Goal: Task Accomplishment & Management: Manage account settings

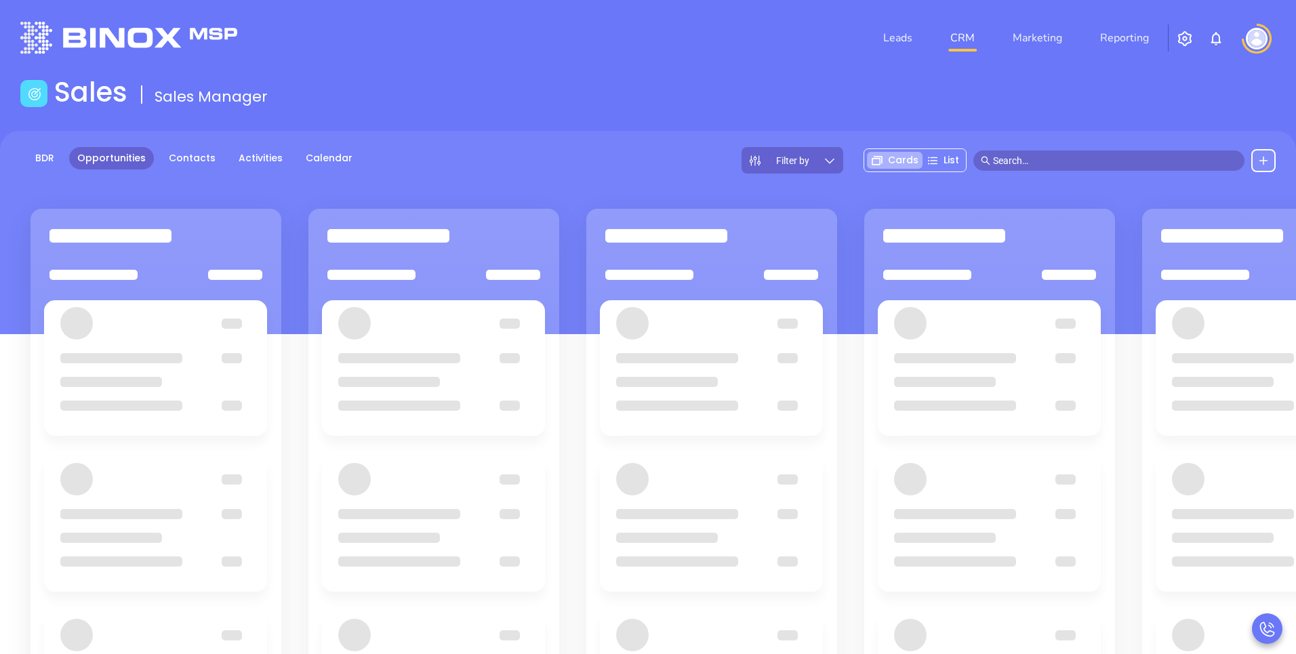
click at [514, 129] on main "Sales Sales Manager BDR Opportunities Contacts Activities Calendar Filter by Ca…" at bounding box center [648, 459] width 1296 height 767
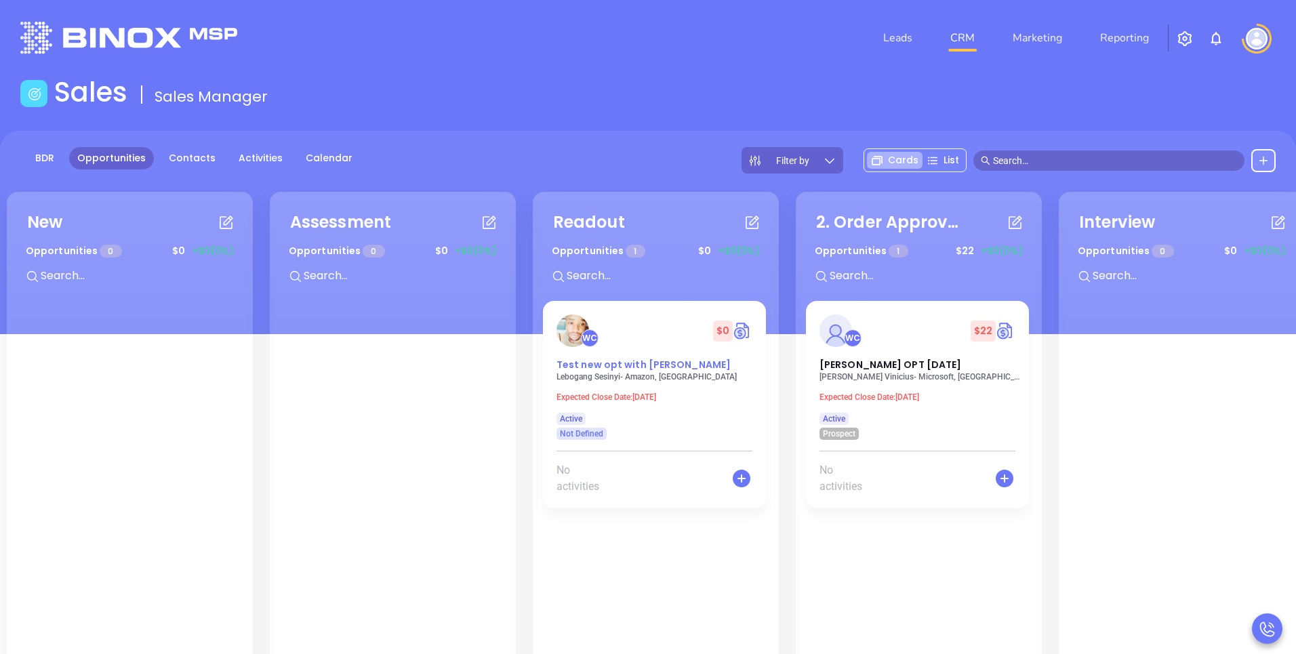
click at [604, 361] on span "Test new opt with [PERSON_NAME]" at bounding box center [644, 365] width 174 height 14
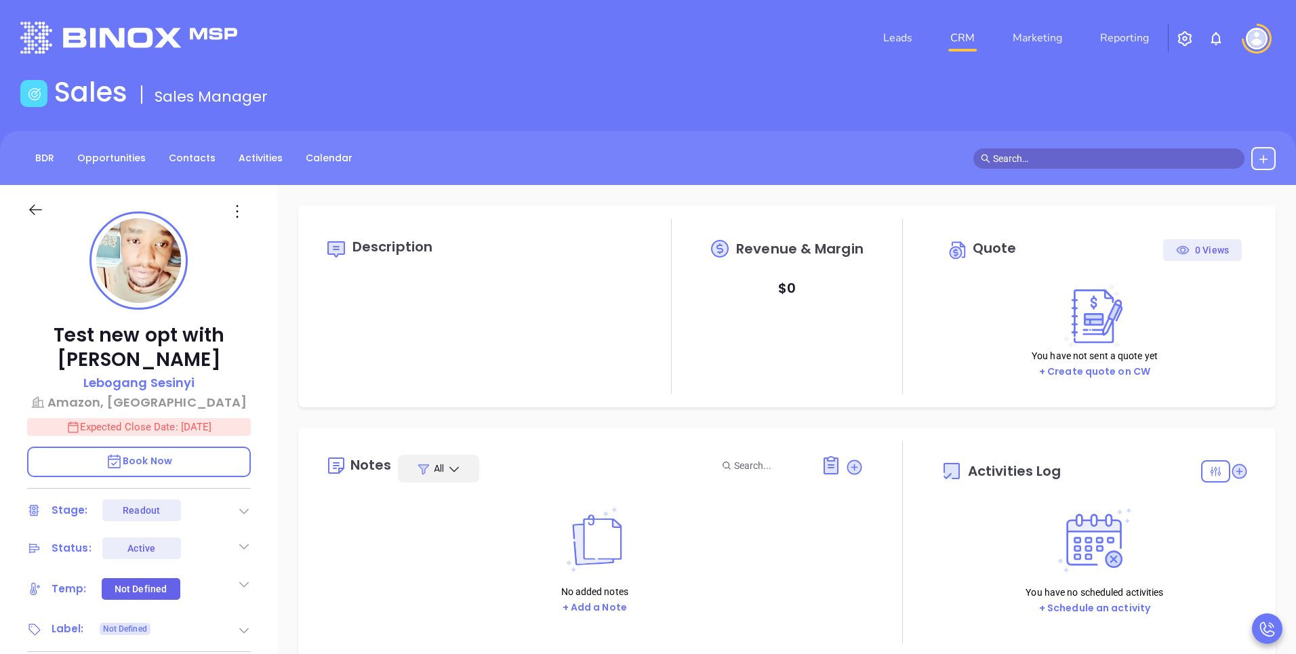
scroll to position [394, 0]
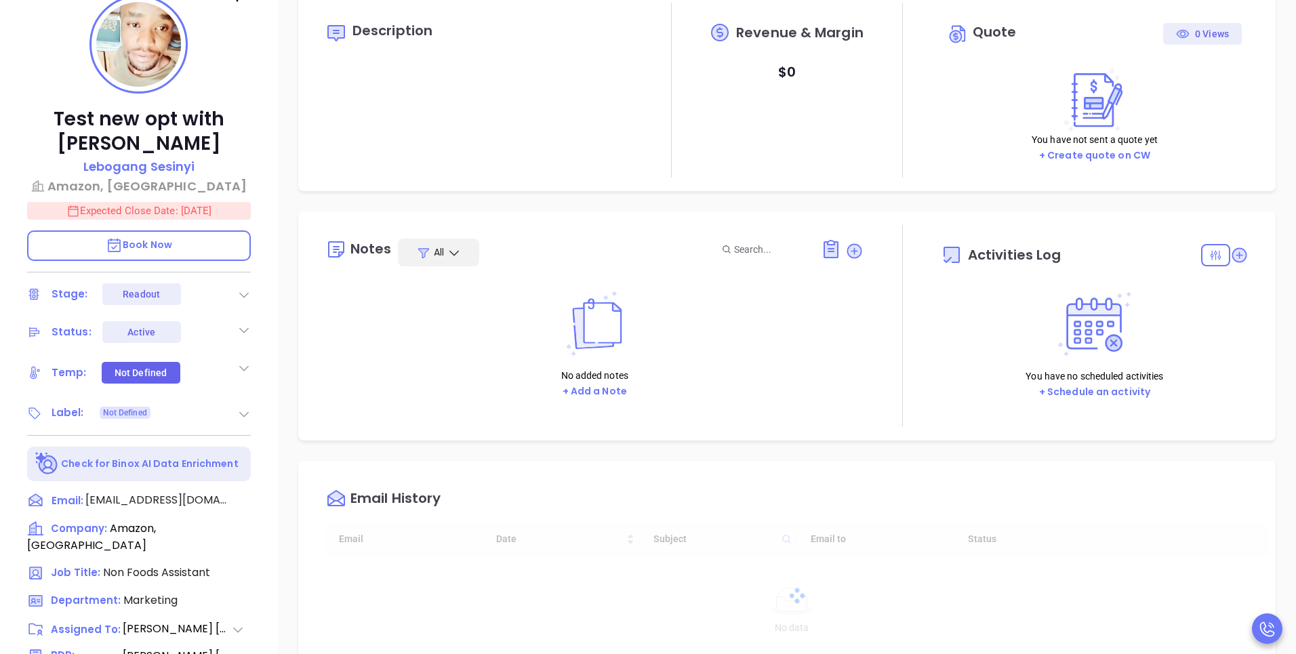
type input "[PERSON_NAME]"
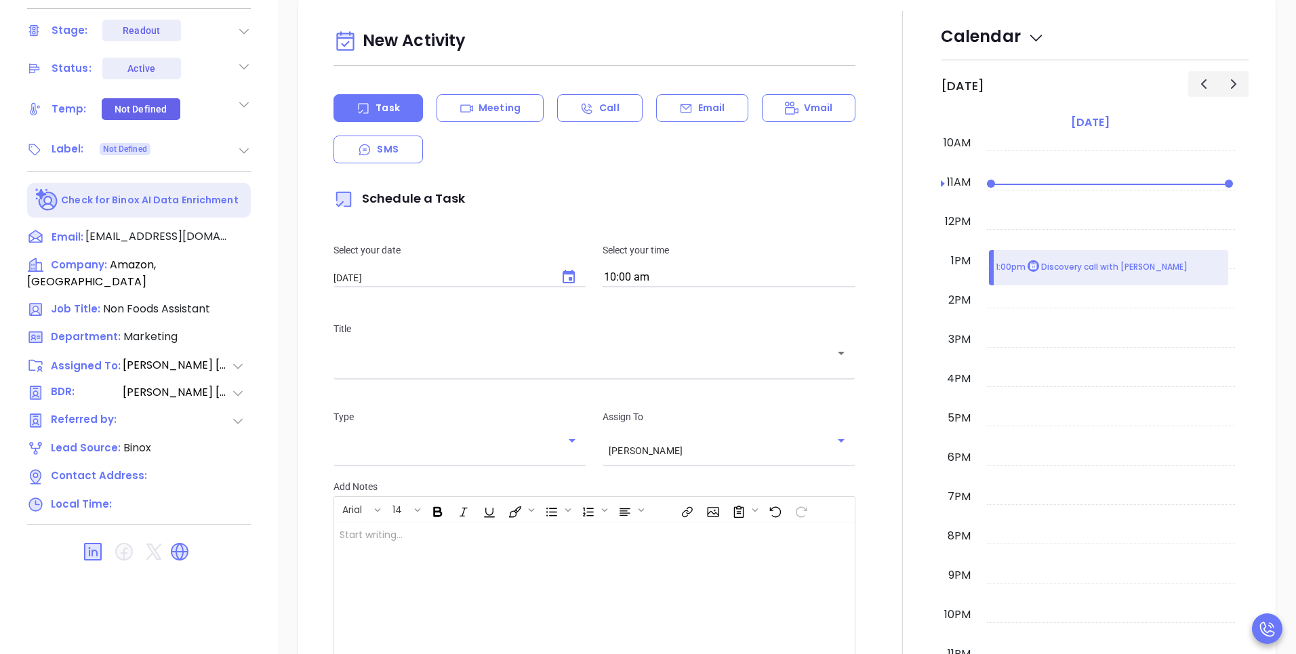
scroll to position [450, 0]
click at [519, 111] on div "Meeting" at bounding box center [490, 107] width 107 height 28
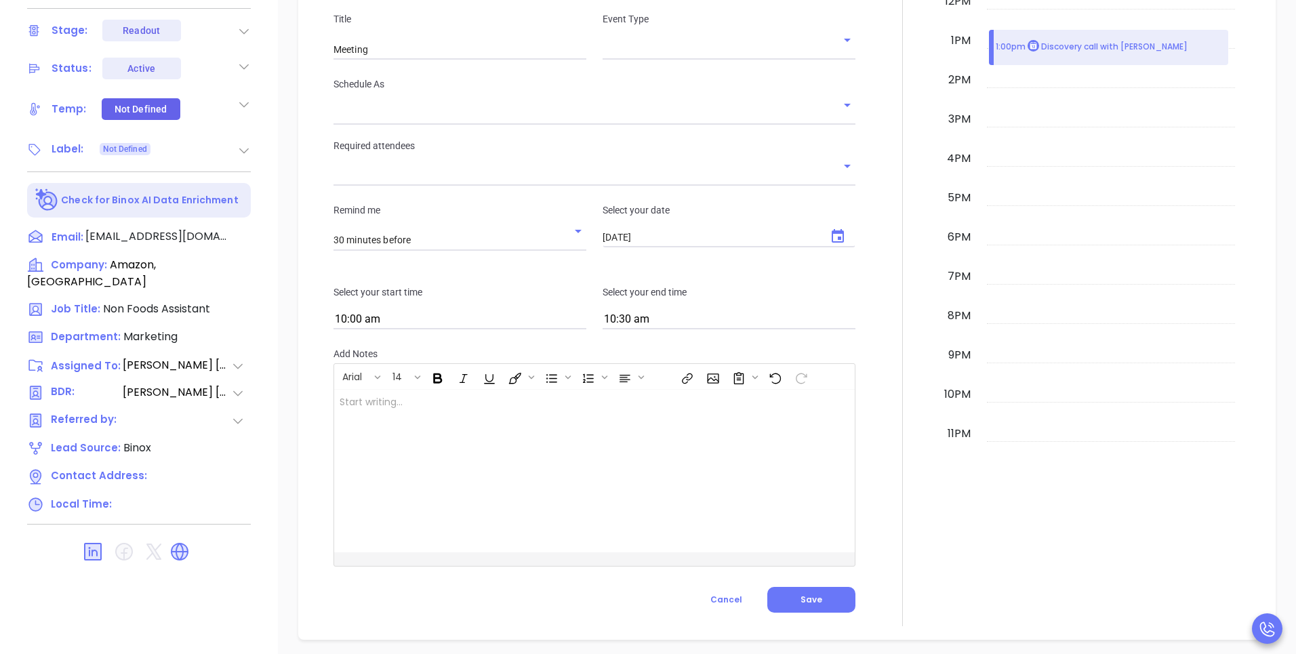
scroll to position [662, 0]
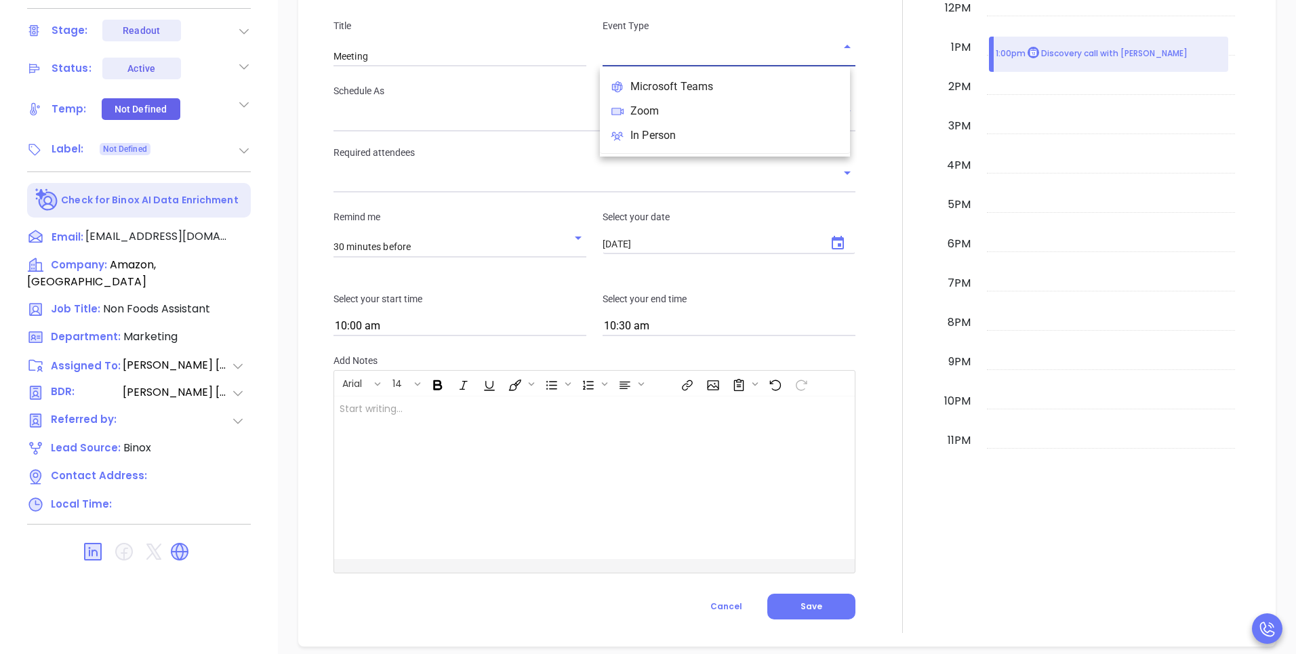
click at [686, 49] on input "text" at bounding box center [719, 56] width 233 height 20
click at [664, 107] on li "Zoom" at bounding box center [725, 111] width 250 height 24
type input "Zoom Meeting"
type input "Zoom"
click at [658, 123] on input "text" at bounding box center [585, 121] width 502 height 20
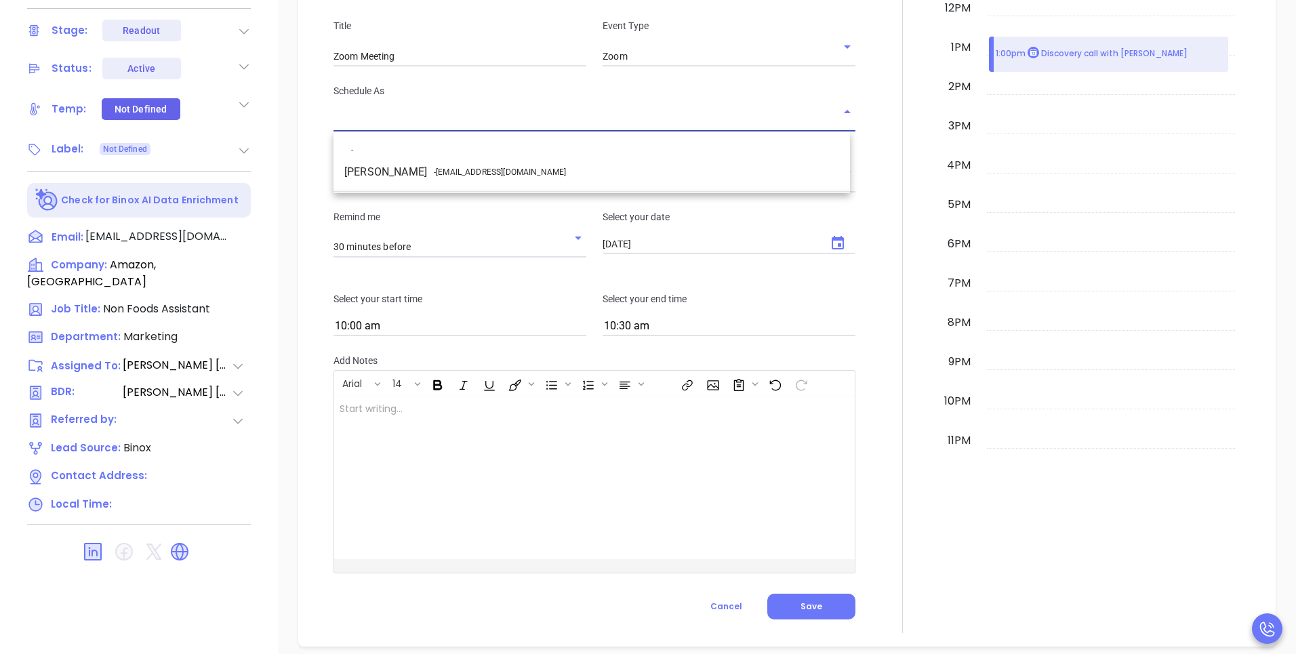
click at [597, 170] on li "[PERSON_NAME] - [EMAIL_ADDRESS][DOMAIN_NAME]" at bounding box center [592, 172] width 517 height 24
type input "[PERSON_NAME]"
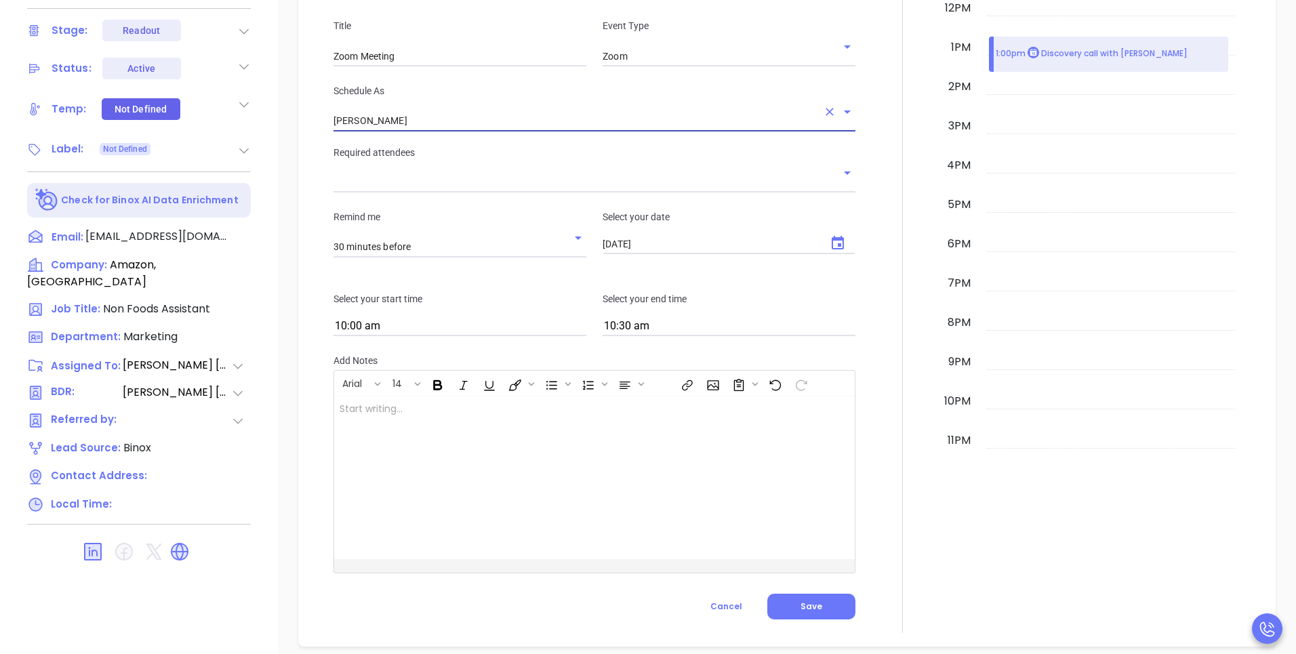
click at [550, 185] on input "text" at bounding box center [585, 183] width 502 height 20
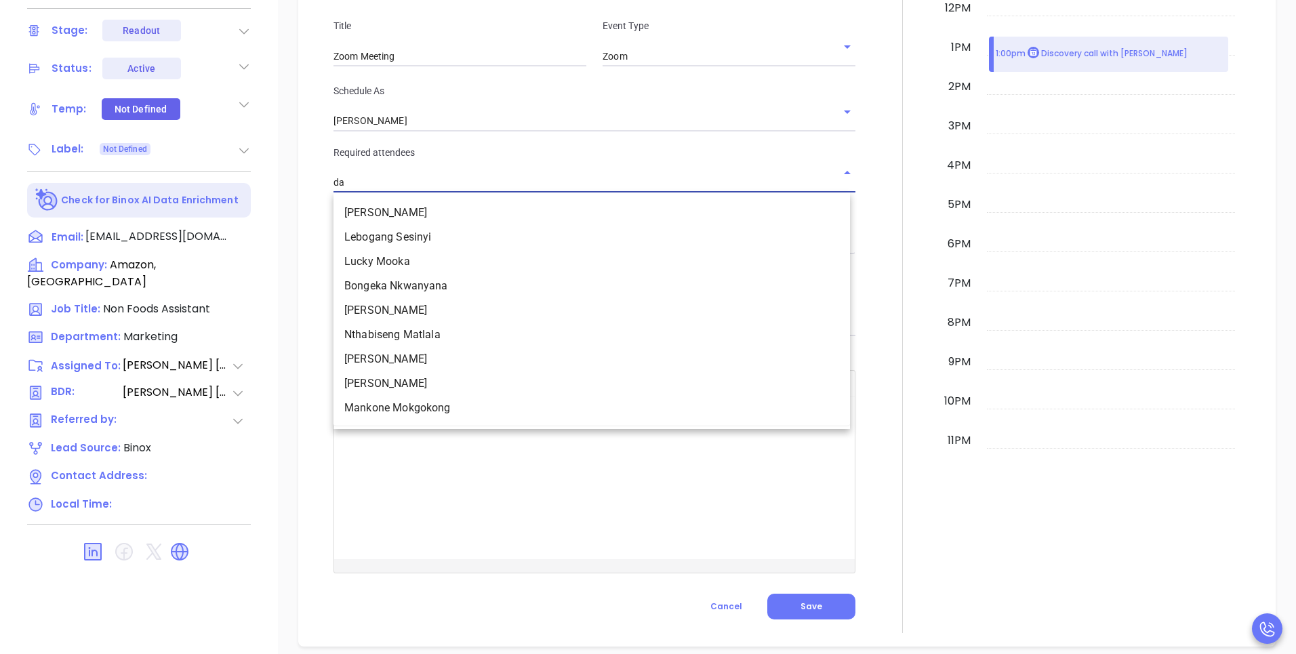
type input "d"
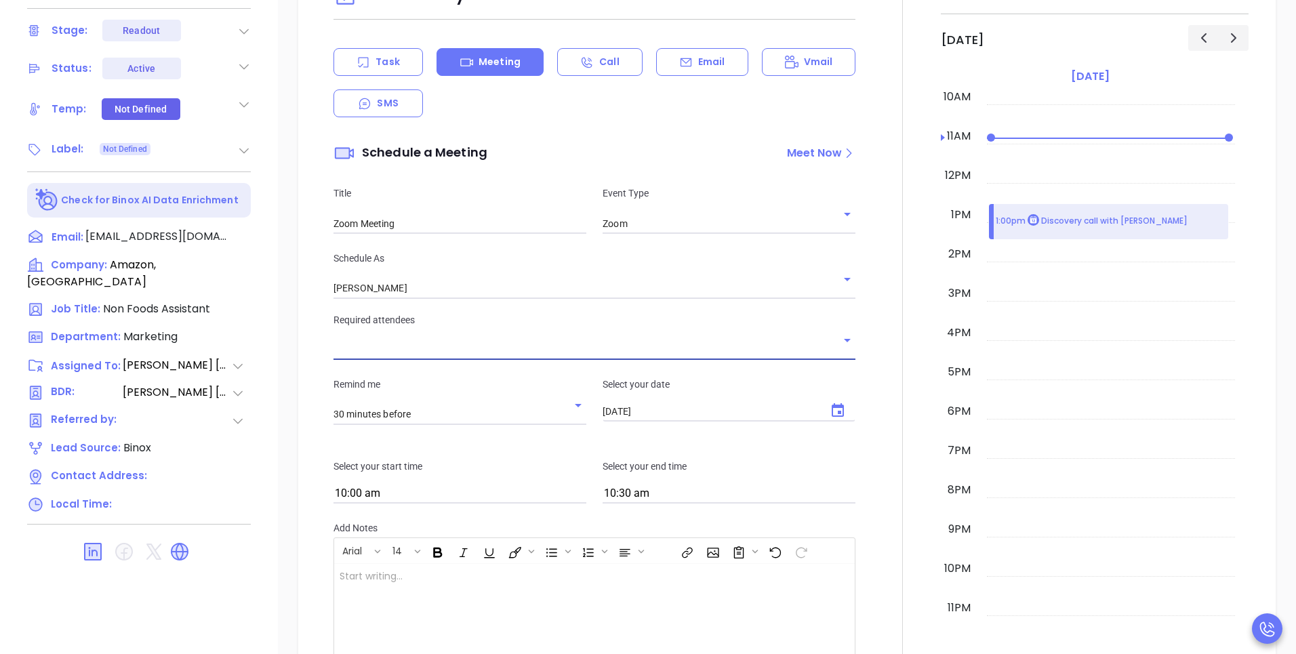
scroll to position [469, 0]
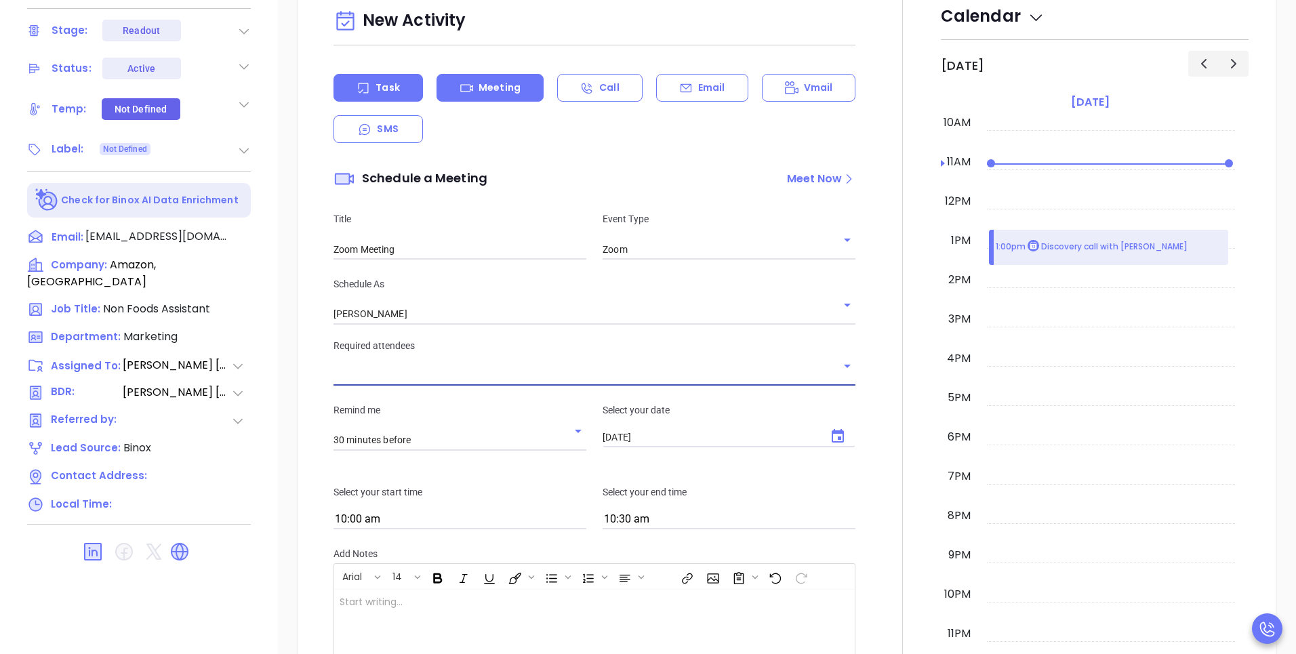
click at [401, 97] on div "Task" at bounding box center [378, 88] width 89 height 28
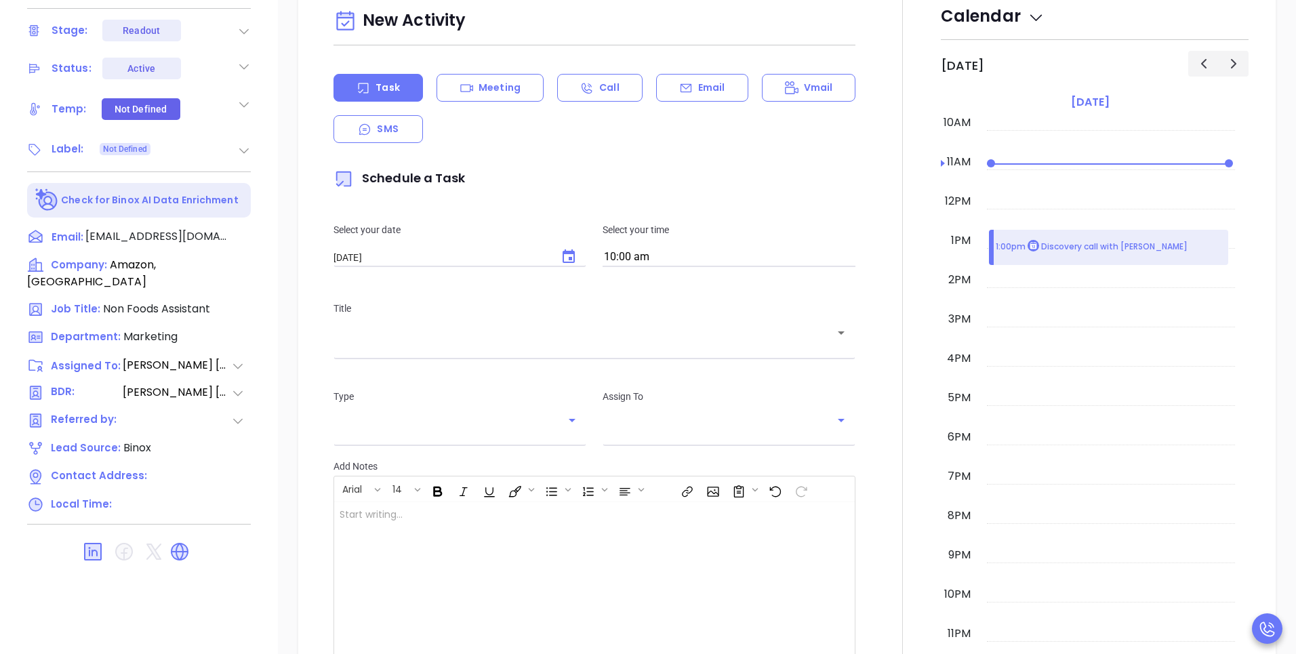
type input "[PERSON_NAME]"
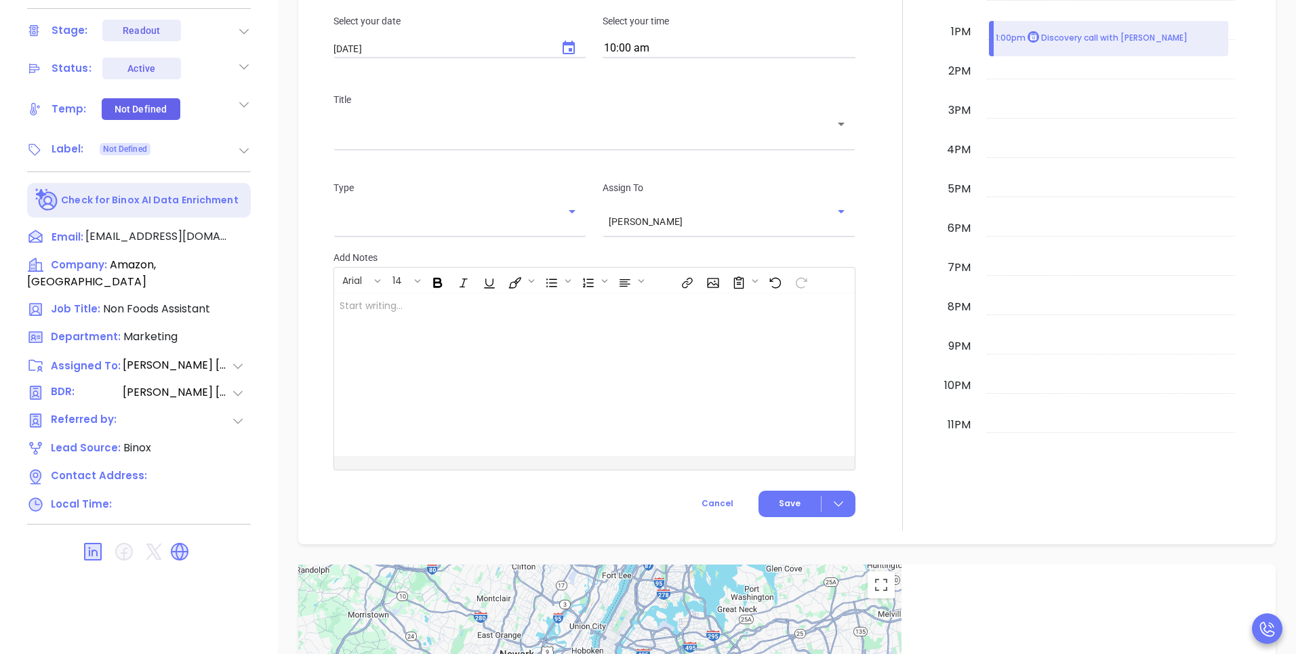
scroll to position [694, 0]
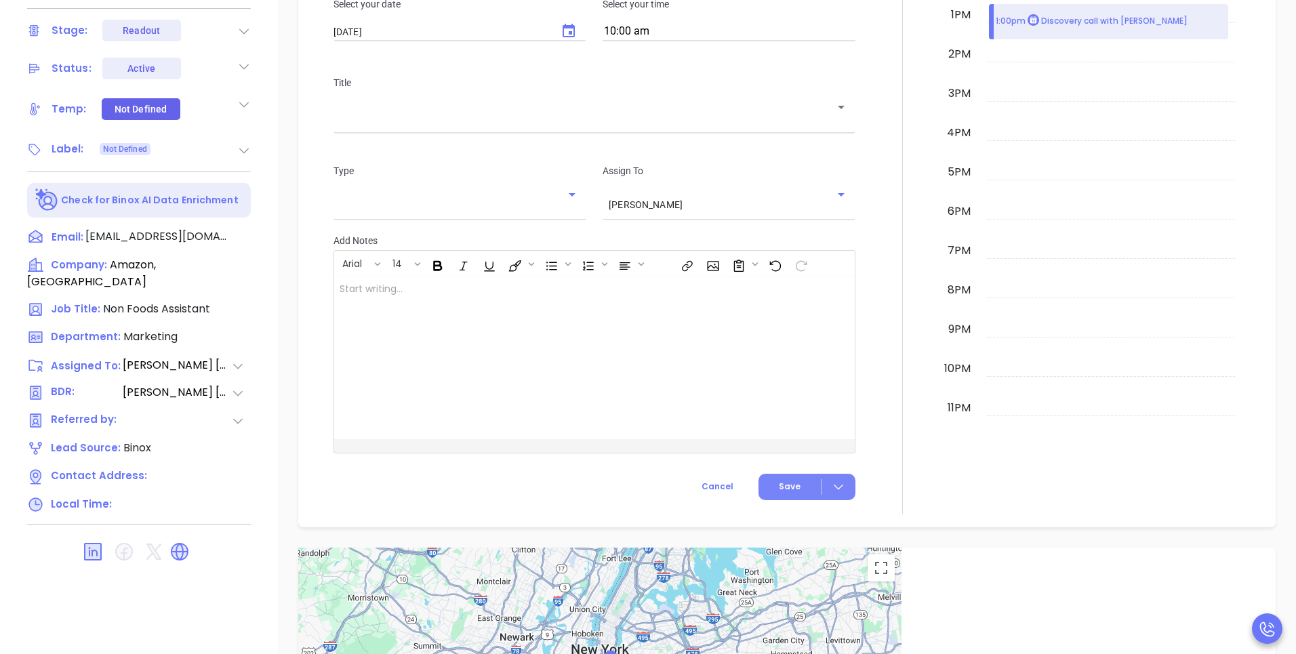
click at [832, 491] on icon at bounding box center [839, 487] width 14 height 14
click at [839, 485] on icon at bounding box center [839, 487] width 14 height 14
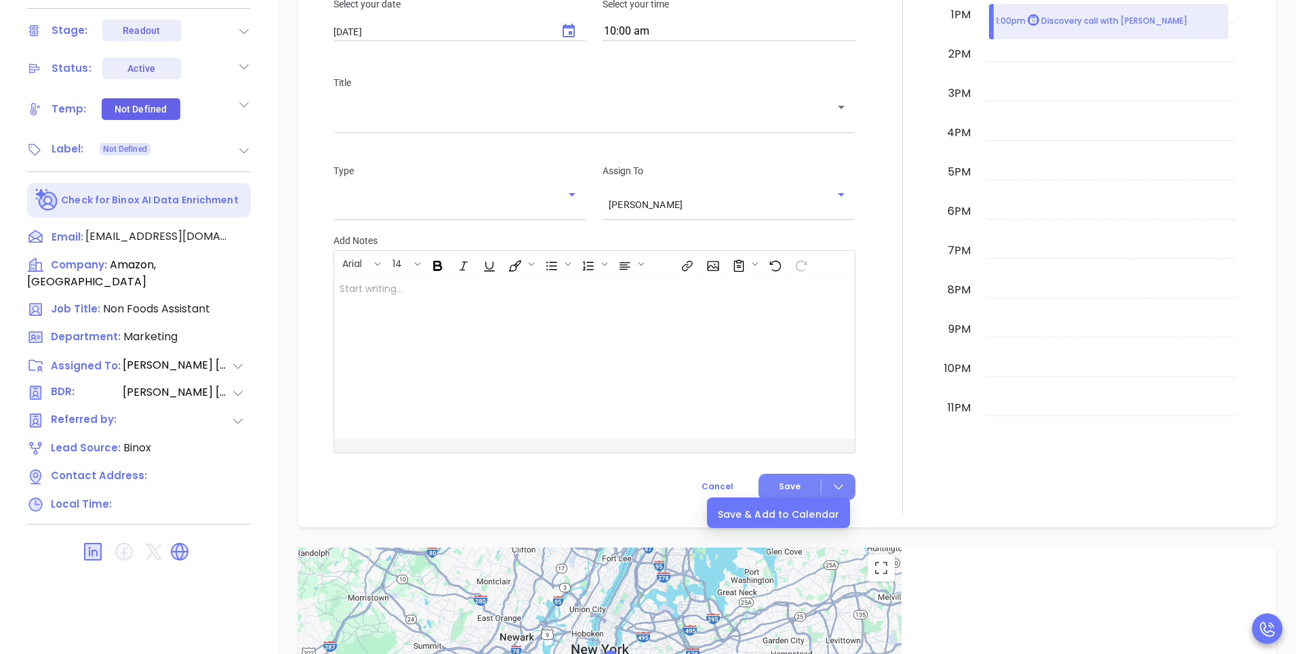
click at [839, 485] on icon at bounding box center [839, 487] width 14 height 14
click at [845, 494] on div at bounding box center [839, 487] width 34 height 16
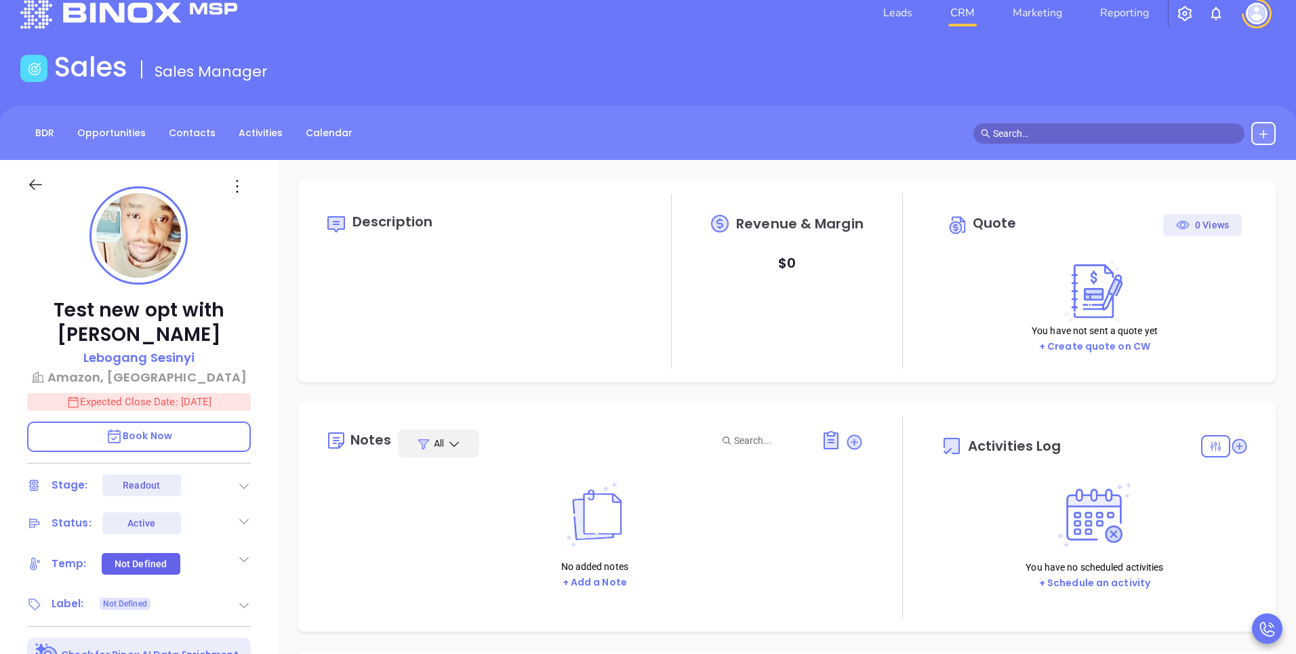
scroll to position [0, 0]
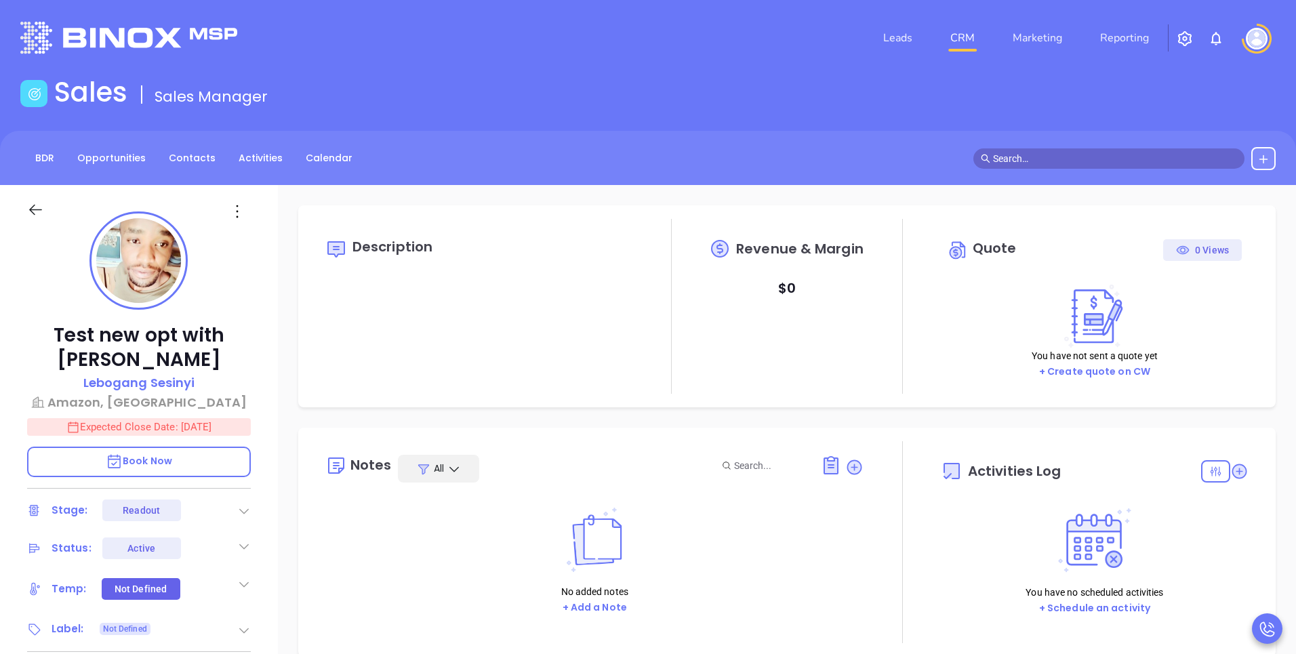
click at [973, 33] on link "CRM" at bounding box center [962, 37] width 35 height 27
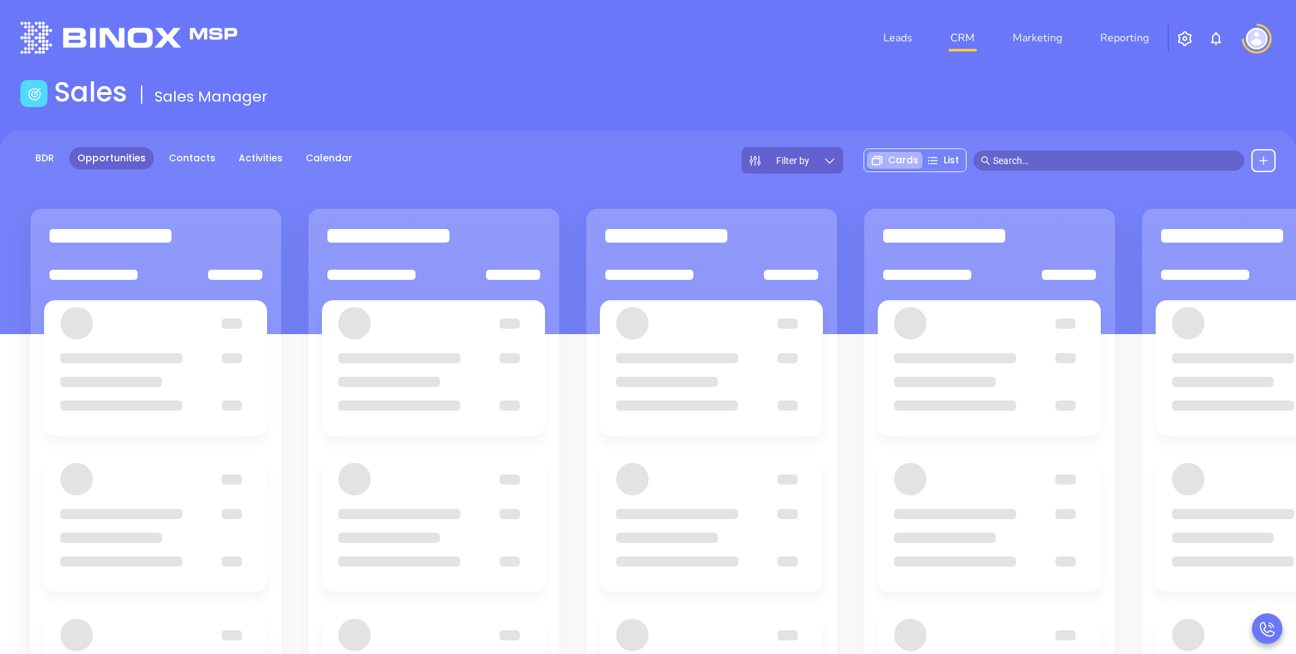
click at [779, 97] on div "Sales Sales Manager" at bounding box center [648, 95] width 1272 height 38
click at [808, 129] on main "Sales Sales Manager BDR Opportunities Contacts Activities Calendar Filter by Ca…" at bounding box center [648, 459] width 1296 height 767
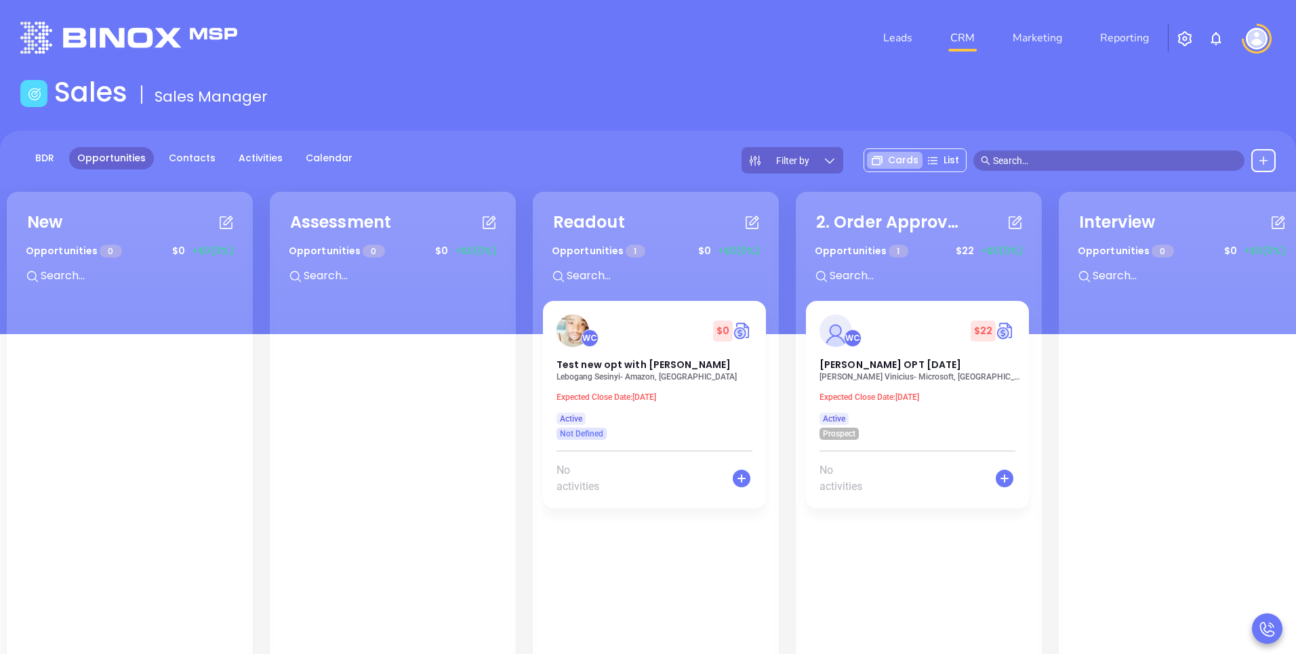
click at [1257, 43] on img at bounding box center [1257, 39] width 22 height 22
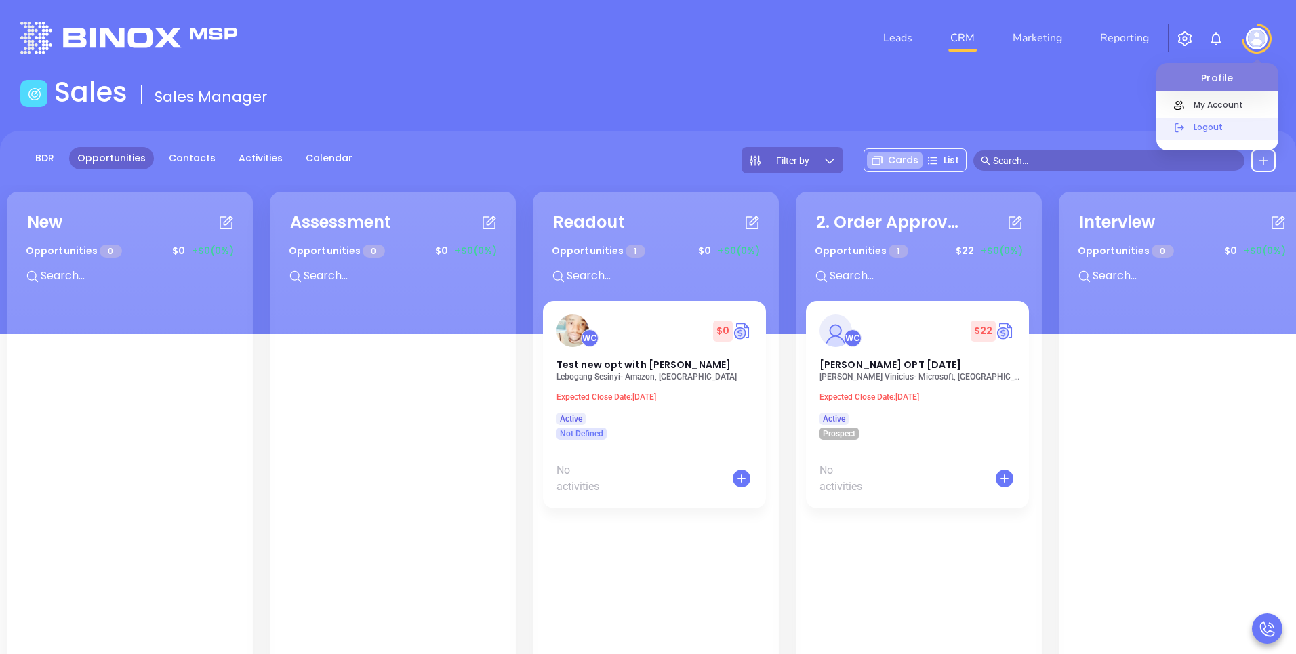
click at [1215, 127] on p "Logout" at bounding box center [1233, 127] width 92 height 14
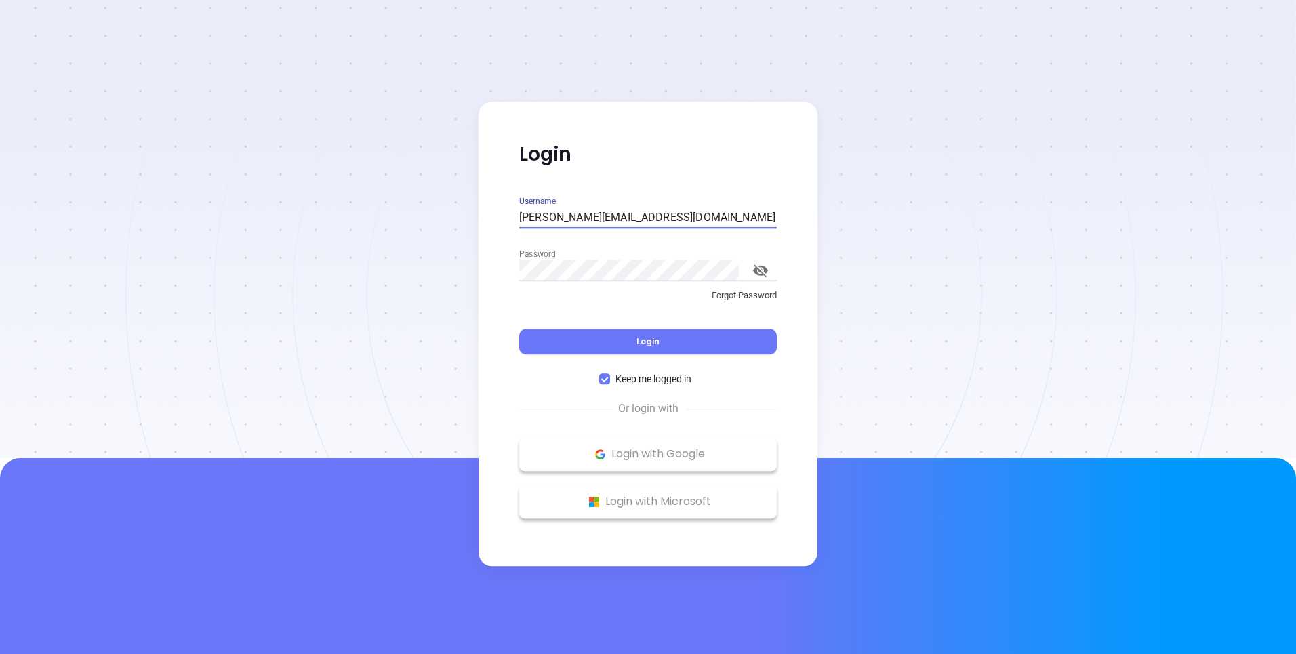
click at [620, 215] on input "[PERSON_NAME][EMAIL_ADDRESS][DOMAIN_NAME]" at bounding box center [648, 218] width 258 height 22
type input "[PERSON_NAME][EMAIL_ADDRESS][PERSON_NAME][DOMAIN_NAME]"
click at [592, 350] on button "Login" at bounding box center [648, 342] width 258 height 26
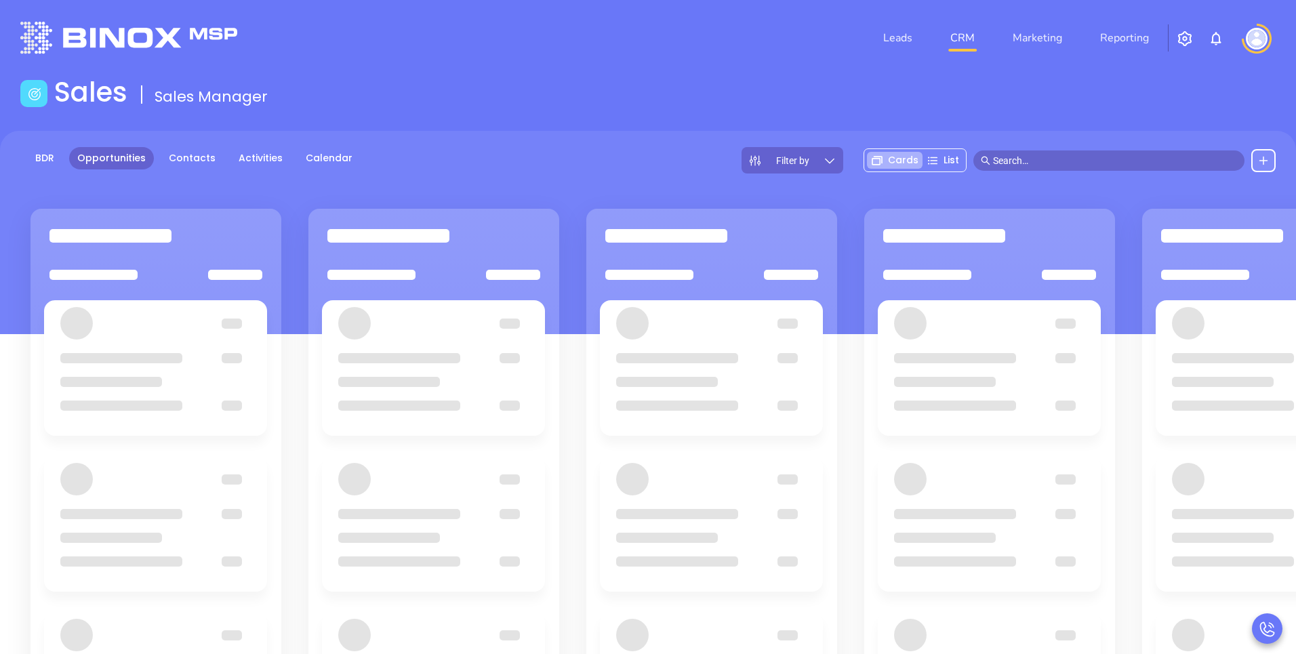
click at [591, 72] on header "Leads CRM Marketing Reporting Financial Leads Leads" at bounding box center [648, 38] width 1256 height 76
